Goal: Information Seeking & Learning: Learn about a topic

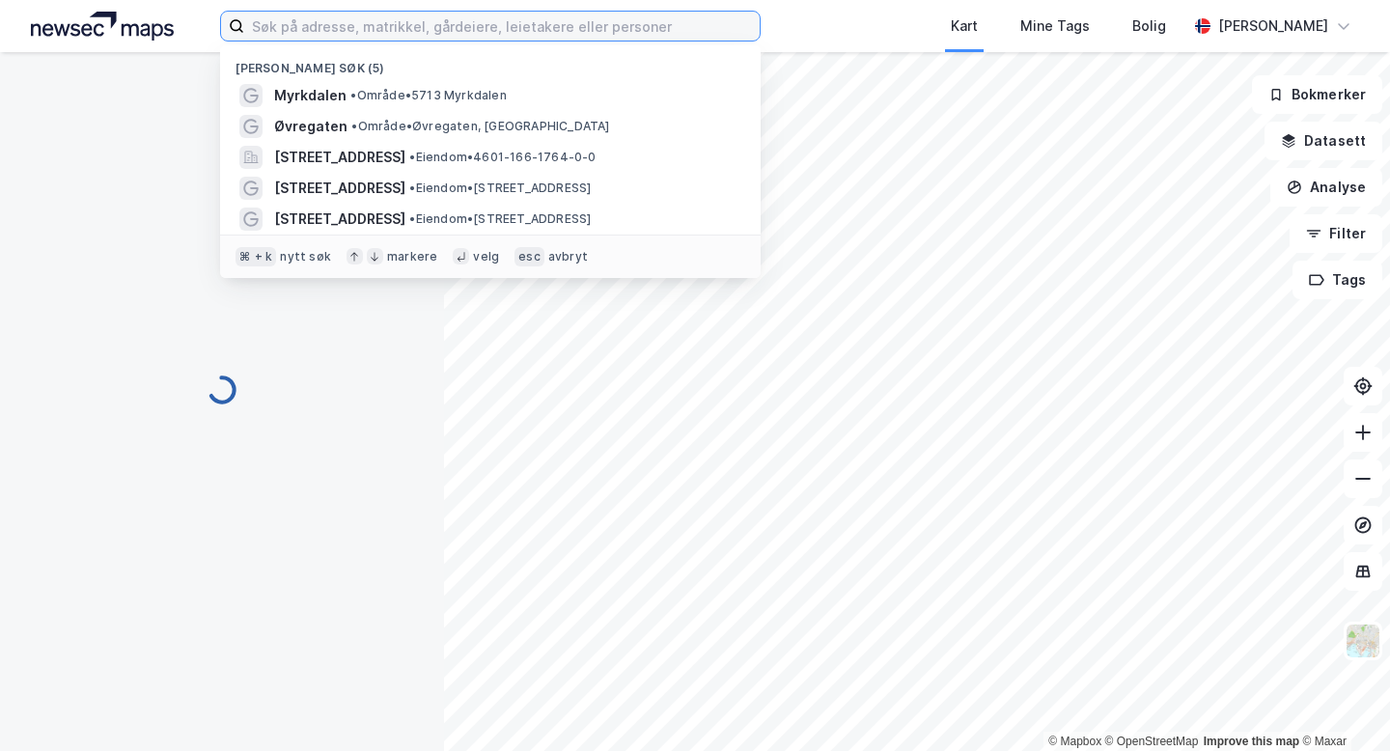
click at [376, 28] on input at bounding box center [501, 26] width 515 height 29
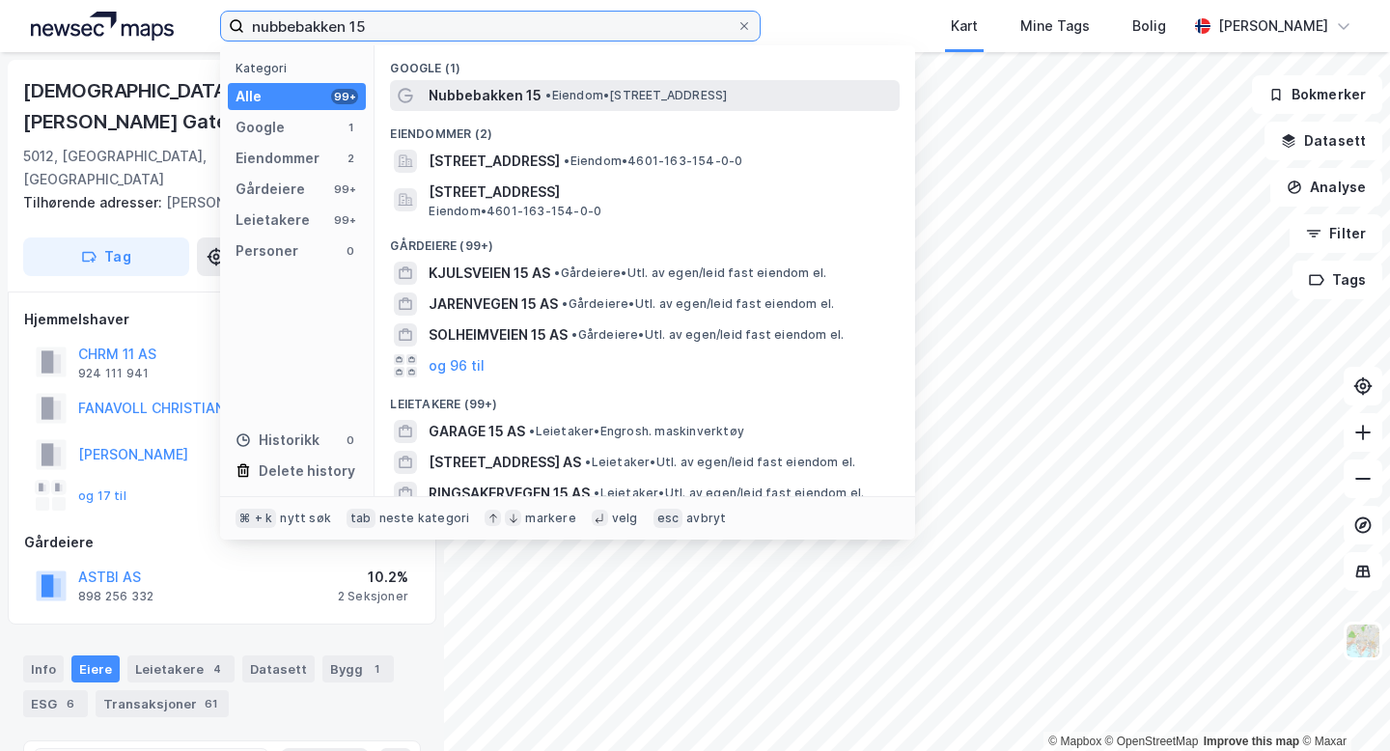
type input "nubbebakken 15"
click at [569, 105] on div "Nubbebakken 15 • Eiendom • [STREET_ADDRESS]" at bounding box center [661, 95] width 467 height 23
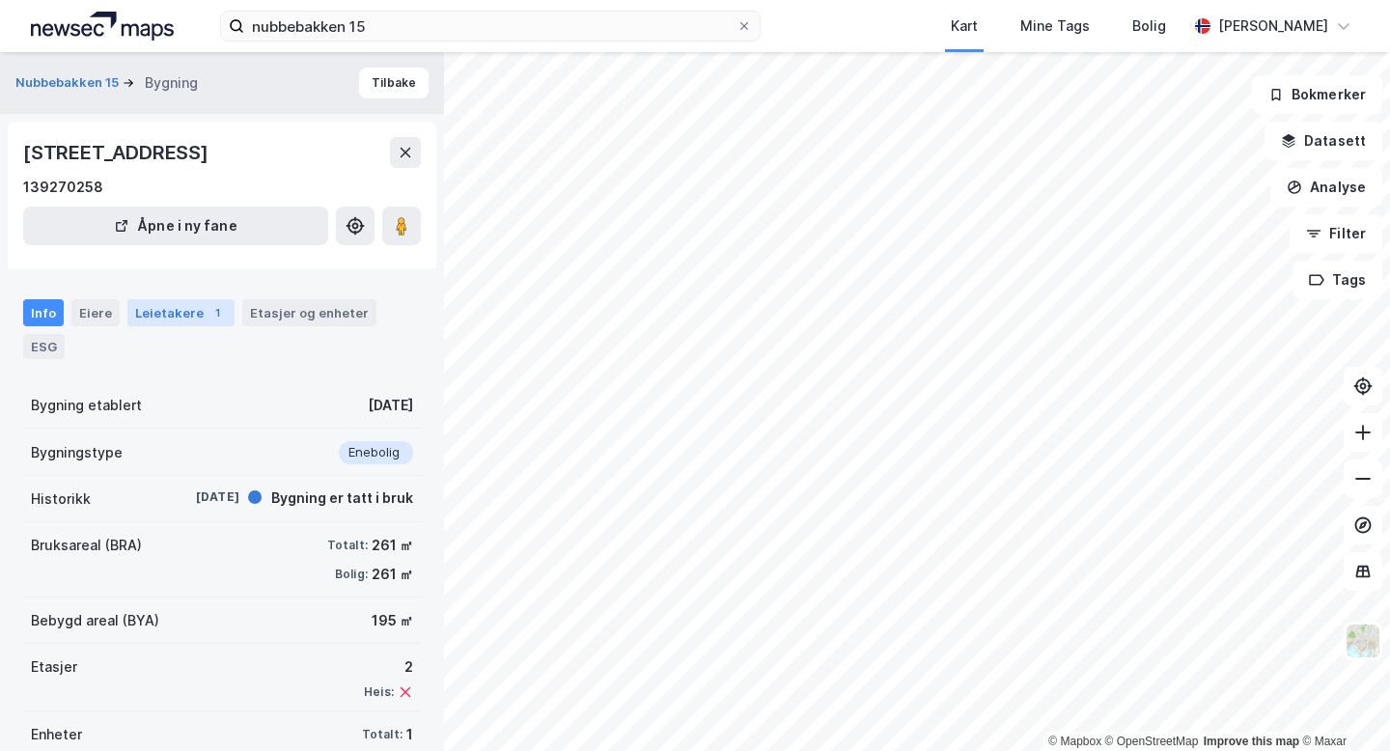
click at [211, 307] on div "1" at bounding box center [216, 312] width 19 height 19
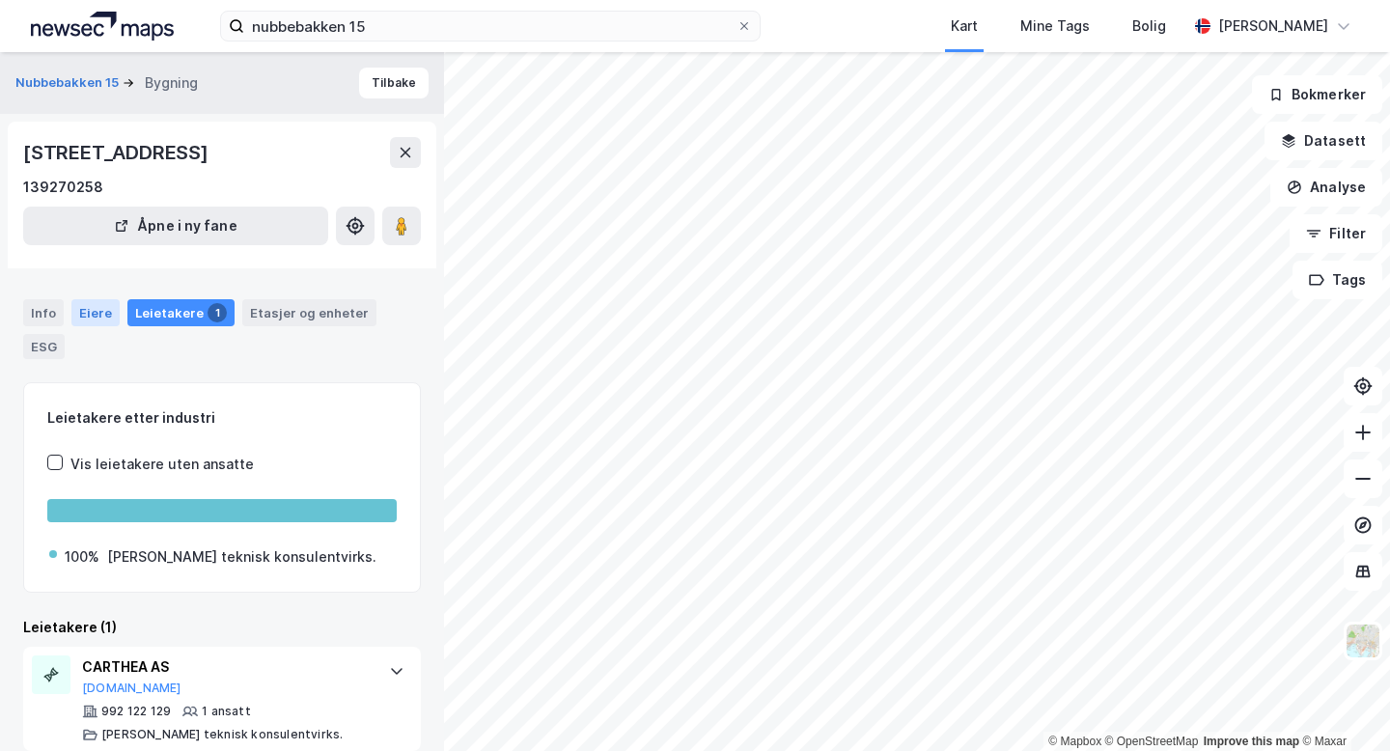
click at [107, 314] on div "Eiere" at bounding box center [95, 312] width 48 height 27
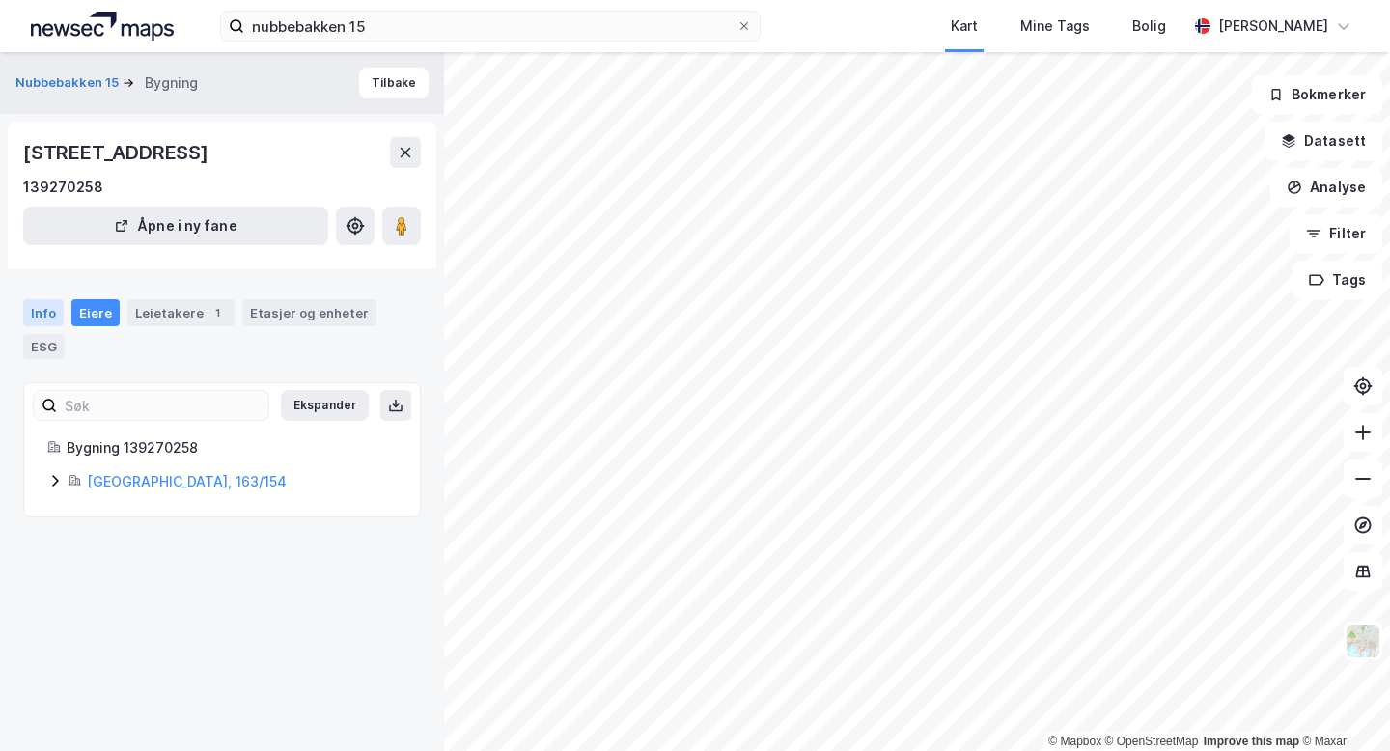
click at [57, 307] on div "Info" at bounding box center [43, 312] width 41 height 27
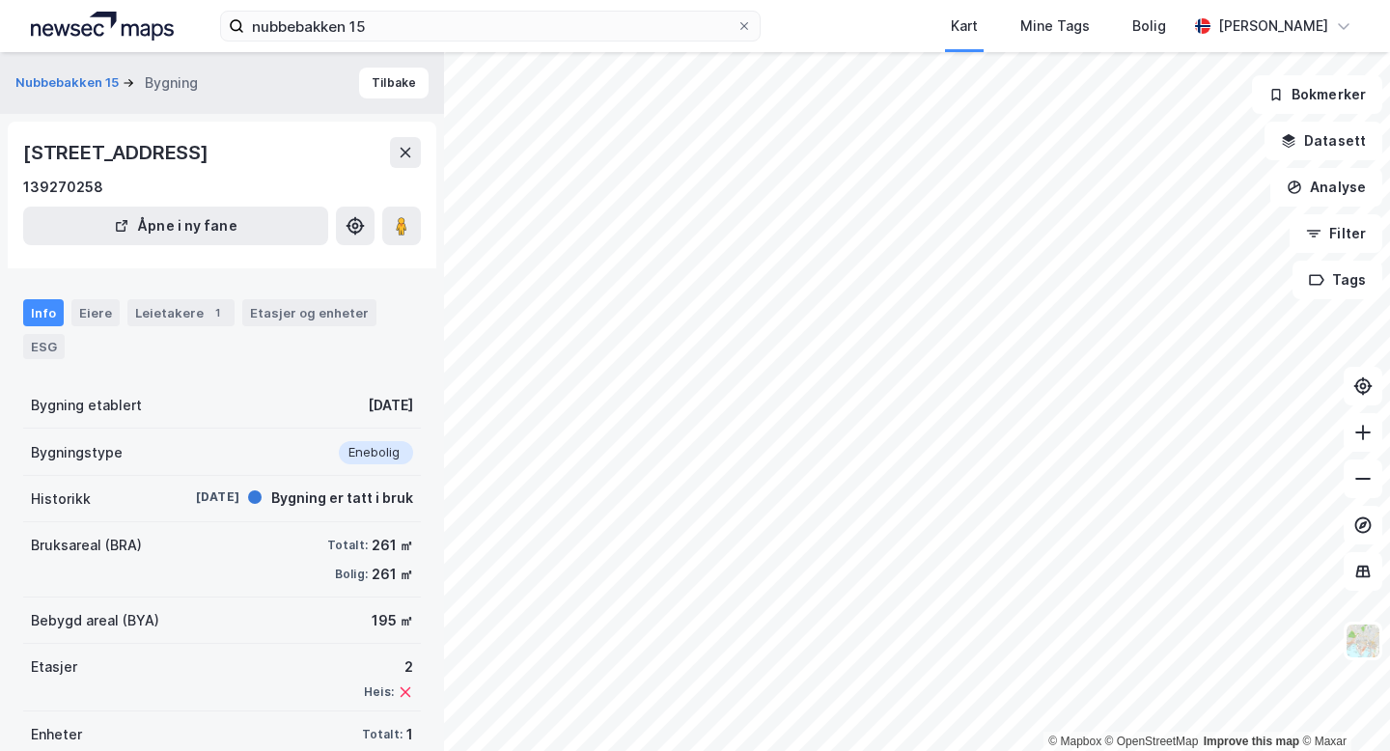
scroll to position [24, 0]
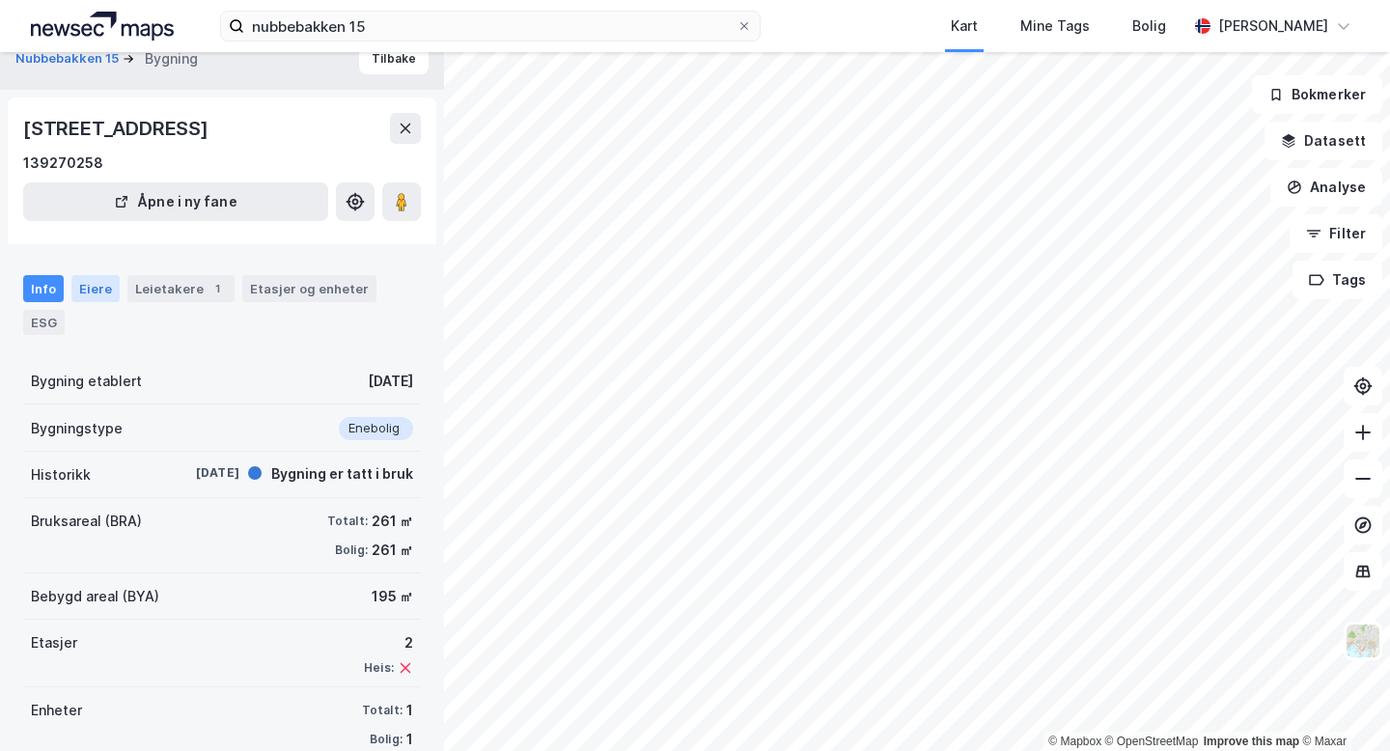
click at [95, 280] on div "Eiere" at bounding box center [95, 288] width 48 height 27
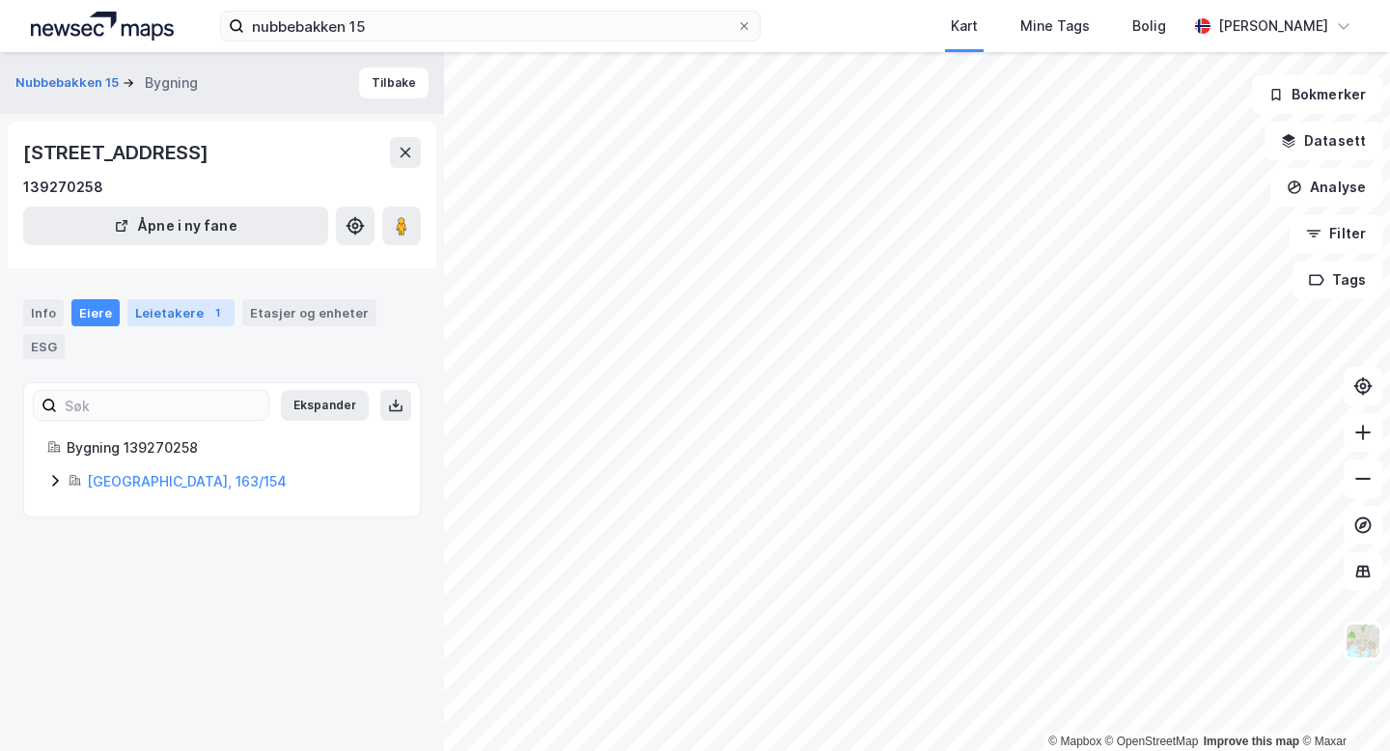
click at [162, 322] on div "Leietakere 1" at bounding box center [180, 312] width 107 height 27
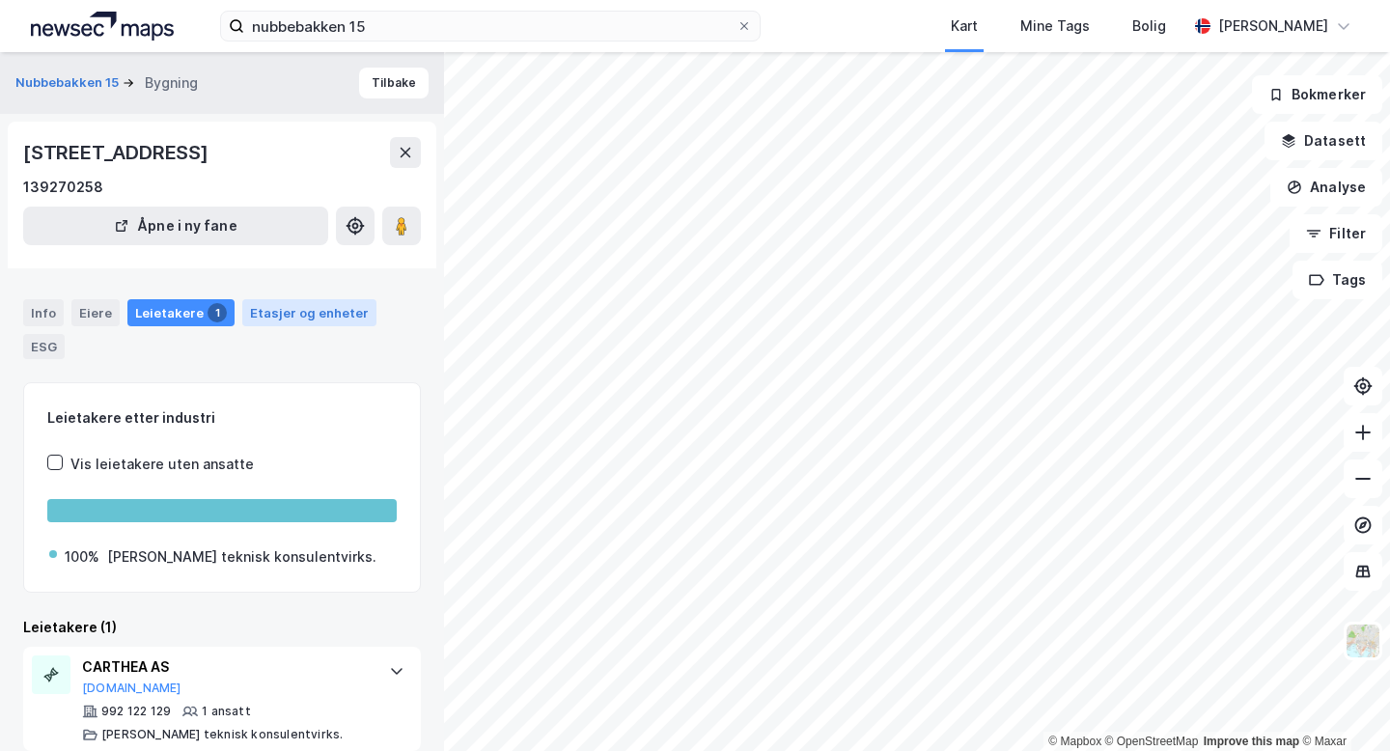
click at [280, 320] on div "Etasjer og enheter" at bounding box center [309, 312] width 119 height 17
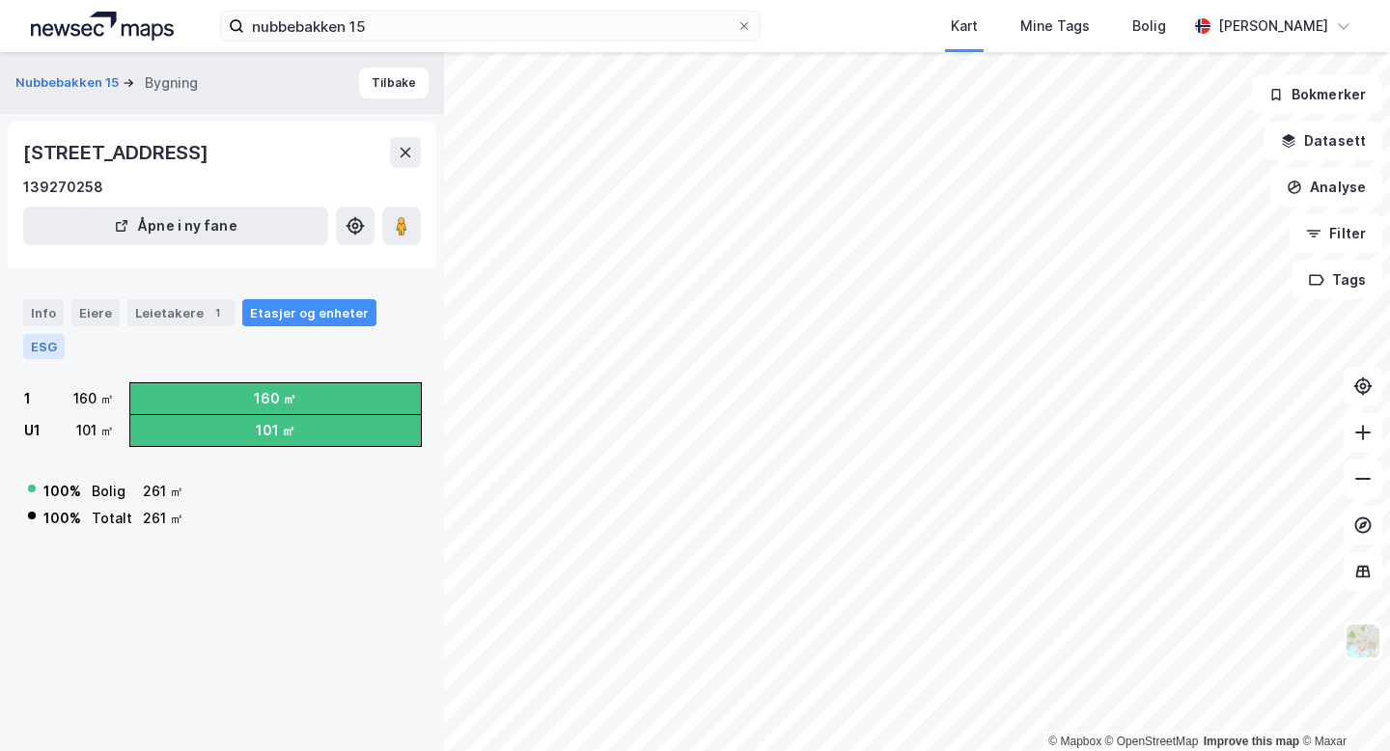
click at [65, 334] on div "ESG" at bounding box center [43, 346] width 41 height 25
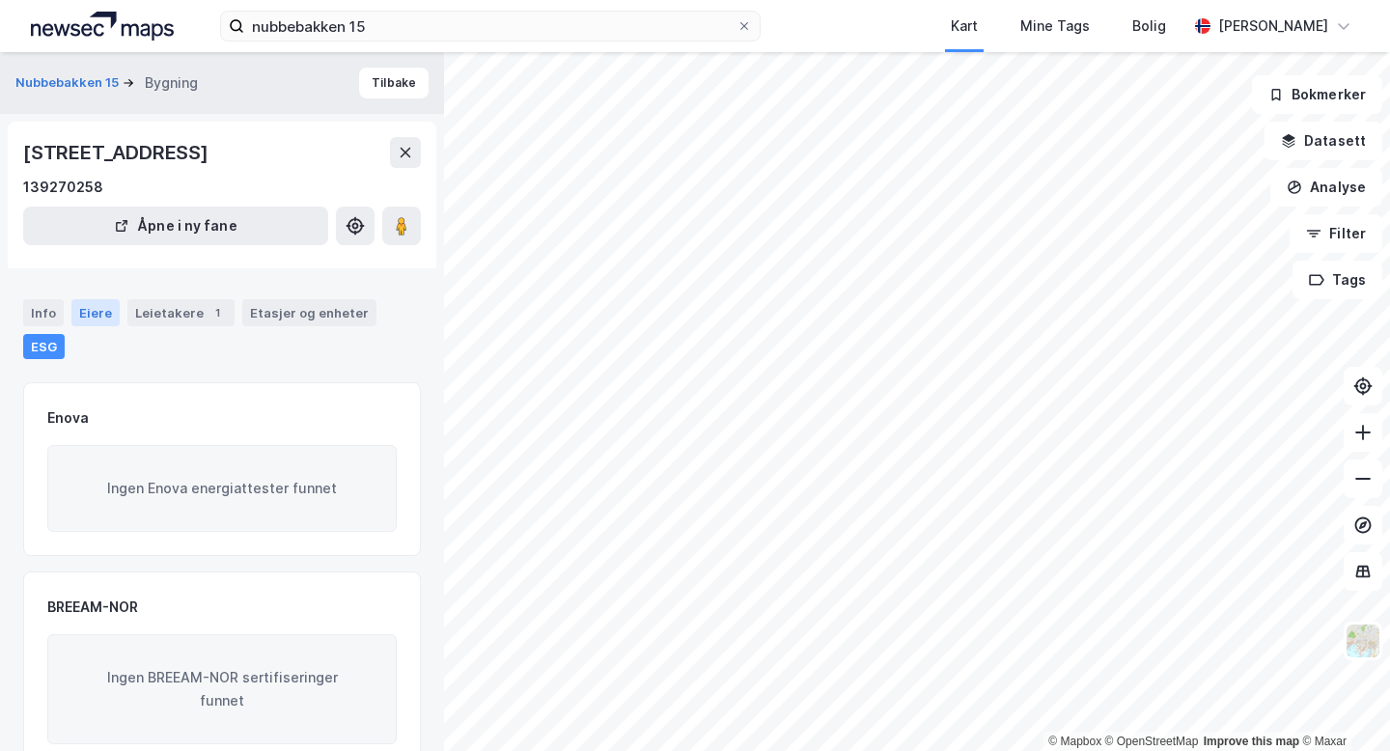
click at [89, 317] on div "Eiere" at bounding box center [95, 312] width 48 height 27
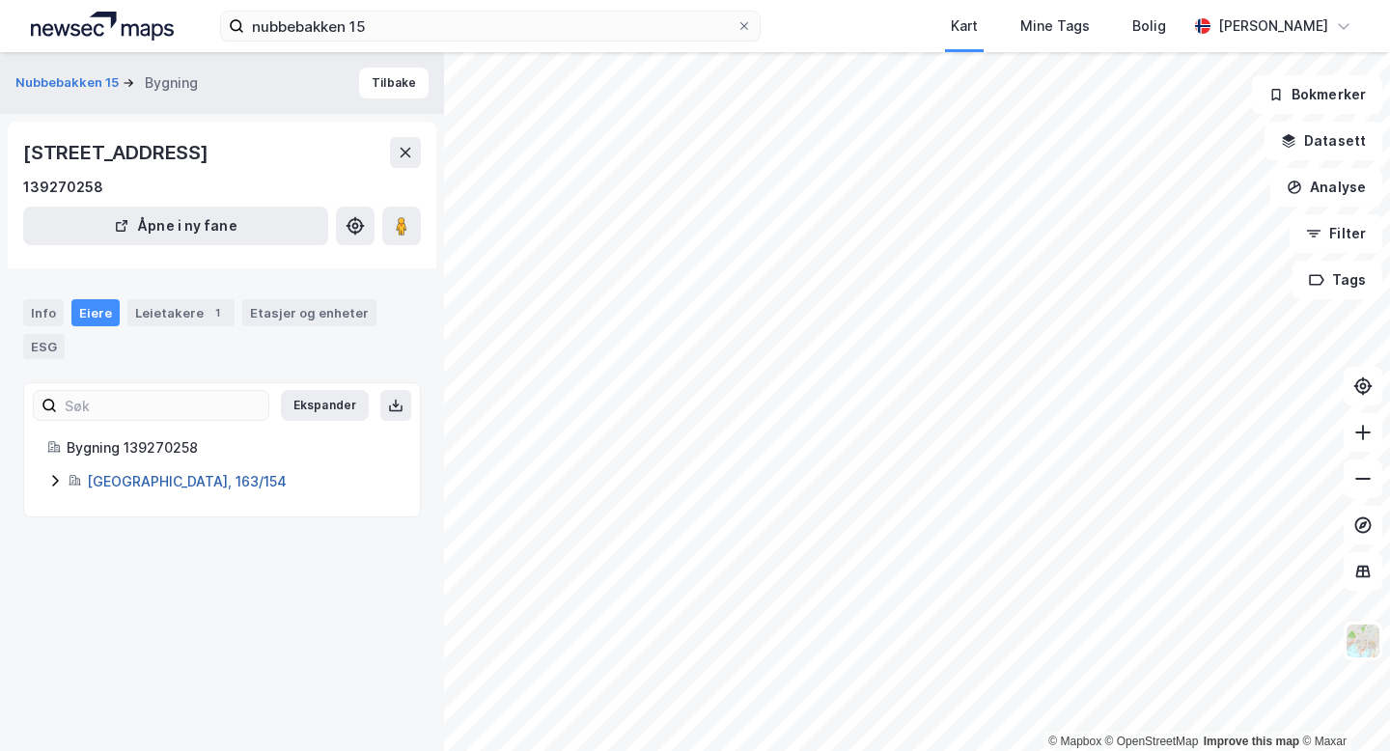
click at [125, 473] on link "[GEOGRAPHIC_DATA], 163/154" at bounding box center [187, 481] width 200 height 16
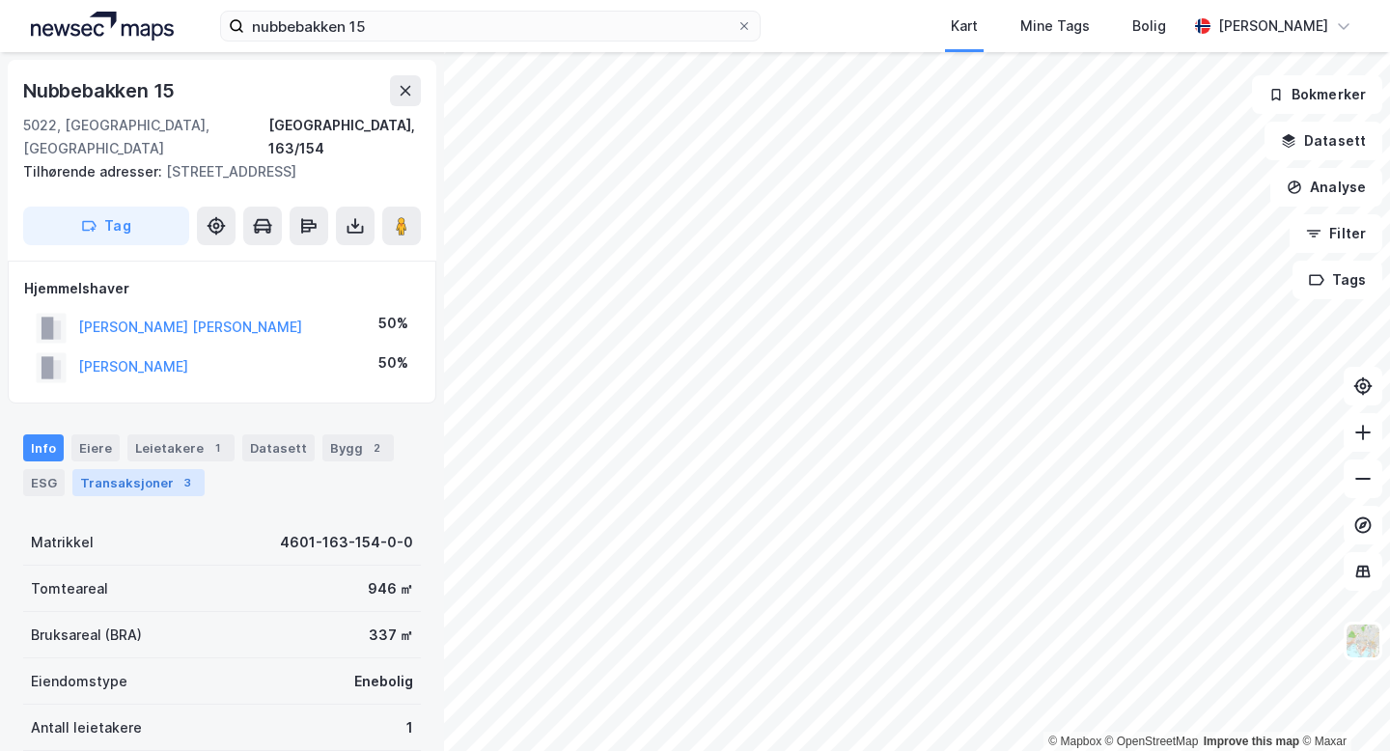
click at [121, 469] on div "Transaksjoner 3" at bounding box center [138, 482] width 132 height 27
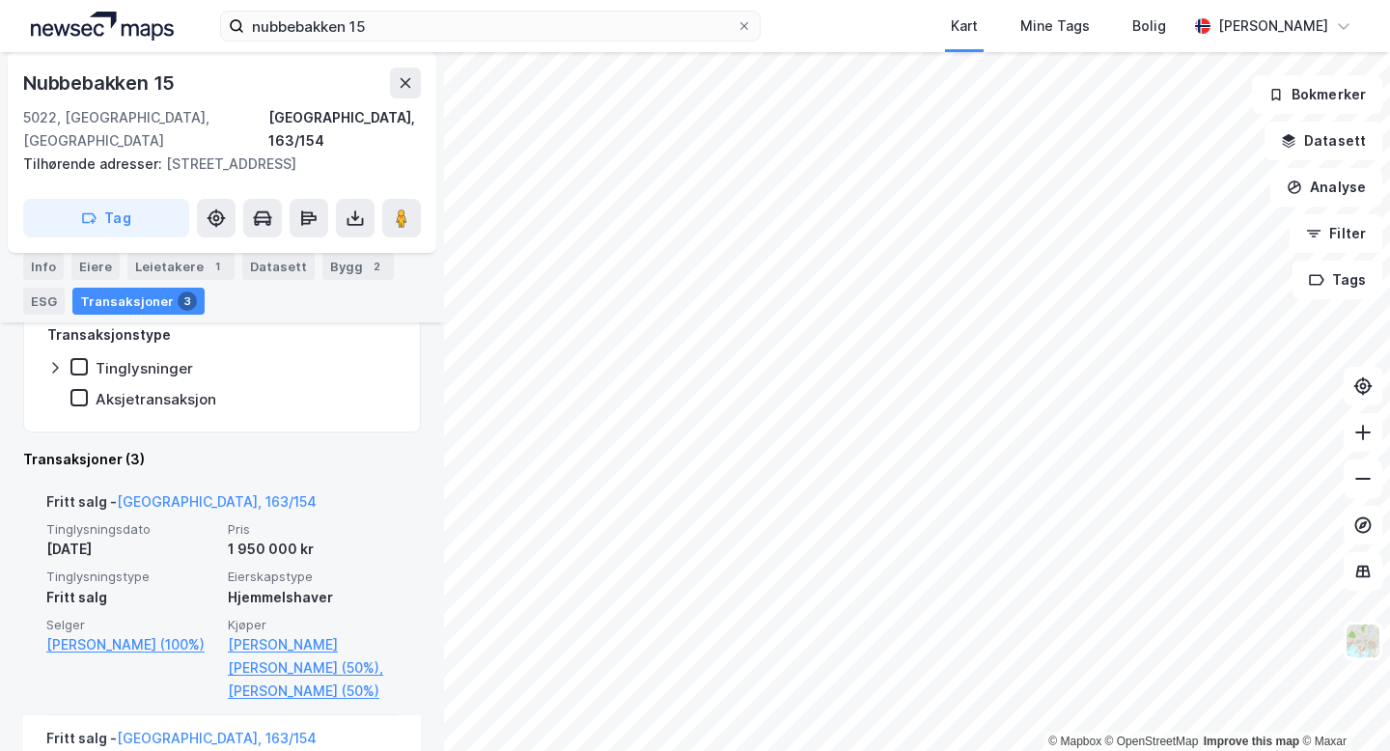
scroll to position [373, 0]
